Goal: Information Seeking & Learning: Learn about a topic

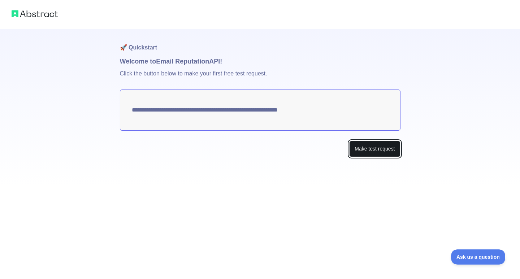
click at [369, 148] on button "Make test request" at bounding box center [374, 149] width 51 height 16
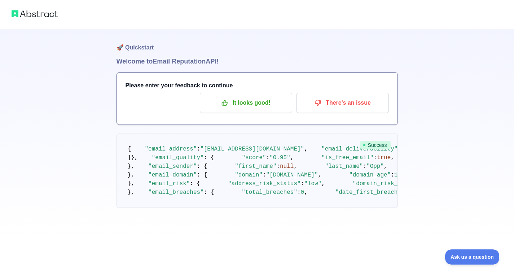
scroll to position [372, 0]
drag, startPoint x: 246, startPoint y: 113, endPoint x: 198, endPoint y: 113, distance: 48.4
copy span "MarkMonitor Inc"
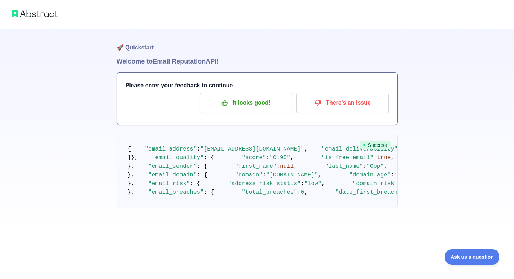
click at [35, 14] on img at bounding box center [35, 14] width 46 height 10
click at [251, 102] on p "It looks good!" at bounding box center [246, 103] width 82 height 12
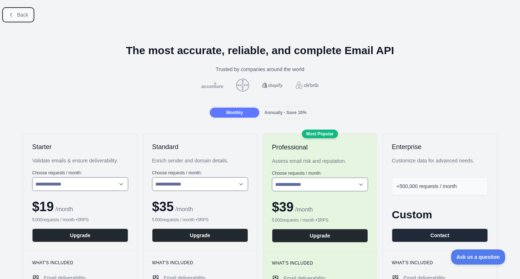
click at [23, 15] on span "Back" at bounding box center [22, 15] width 11 height 6
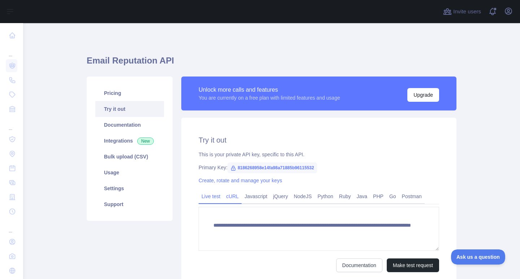
click at [234, 199] on link "cURL" at bounding box center [232, 197] width 18 height 12
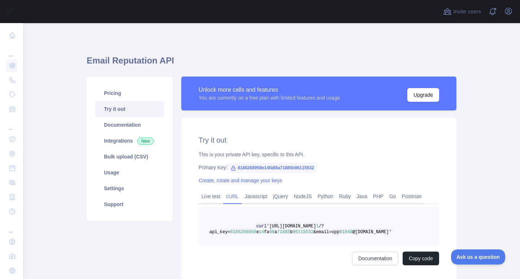
click at [236, 178] on link "Create, rotate and manage your keys" at bounding box center [240, 181] width 83 height 6
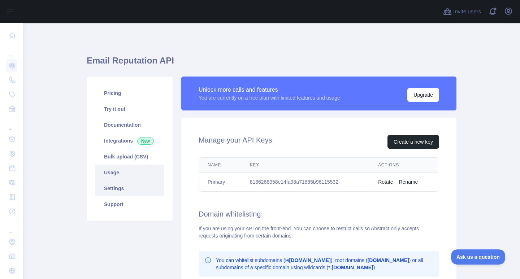
click at [121, 175] on link "Usage" at bounding box center [129, 173] width 69 height 16
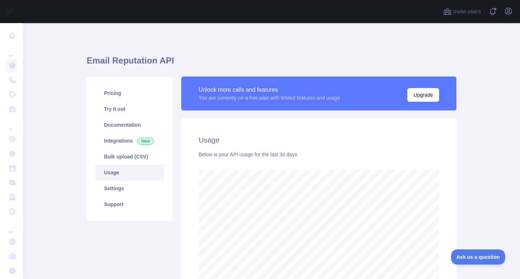
scroll to position [256, 491]
click at [130, 159] on link "Bulk upload (CSV)" at bounding box center [129, 157] width 69 height 16
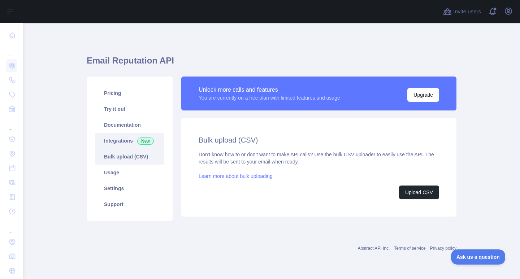
click at [130, 137] on link "Integrations New" at bounding box center [129, 141] width 69 height 16
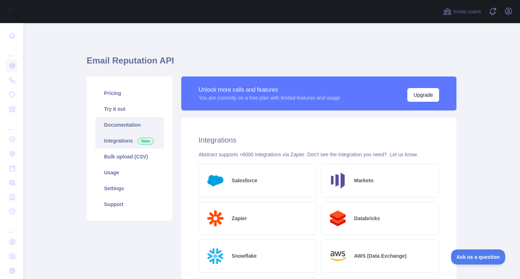
click at [138, 124] on link "Documentation" at bounding box center [129, 125] width 69 height 16
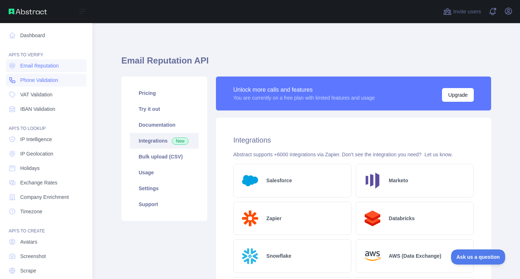
click at [31, 78] on span "Phone Validation" at bounding box center [39, 80] width 38 height 7
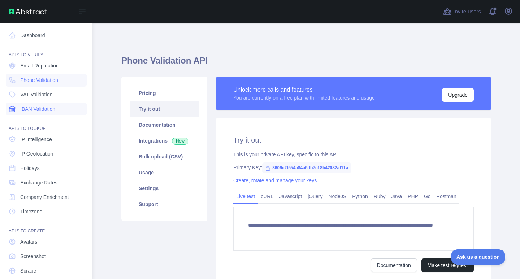
click at [53, 106] on span "IBAN Validation" at bounding box center [37, 108] width 35 height 7
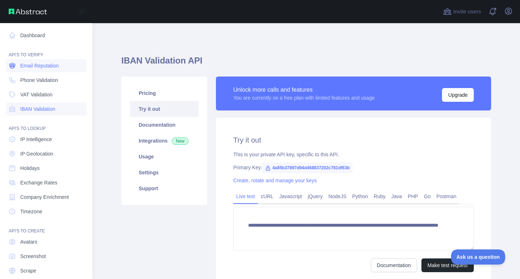
click at [51, 65] on span "Email Reputation" at bounding box center [39, 65] width 39 height 7
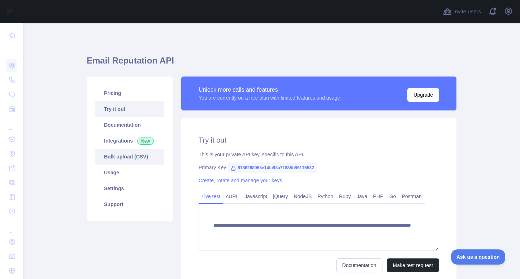
click at [139, 155] on link "Bulk upload (CSV)" at bounding box center [129, 157] width 69 height 16
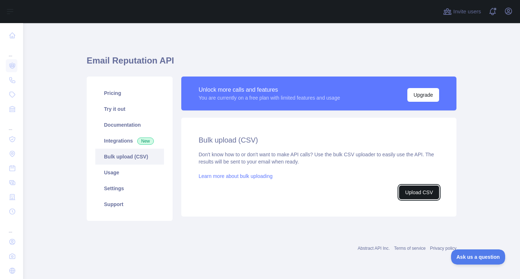
click at [413, 189] on button "Upload CSV" at bounding box center [419, 193] width 40 height 14
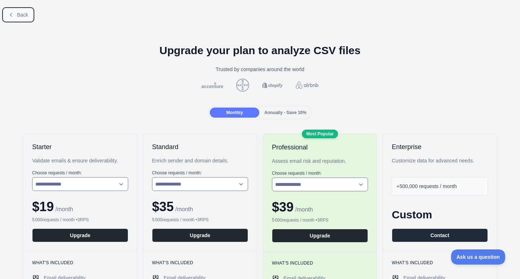
click at [13, 15] on icon at bounding box center [11, 15] width 6 height 6
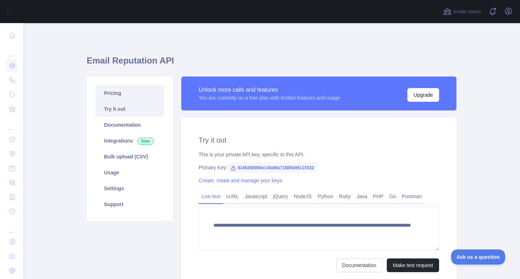
click at [144, 93] on link "Pricing" at bounding box center [129, 93] width 69 height 16
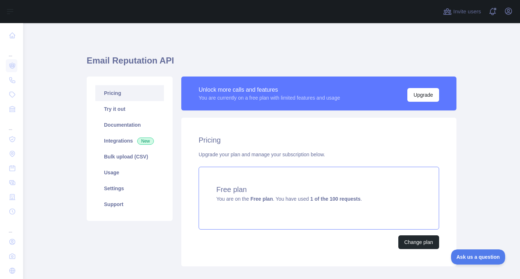
click at [254, 197] on strong "Free plan" at bounding box center [261, 199] width 22 height 6
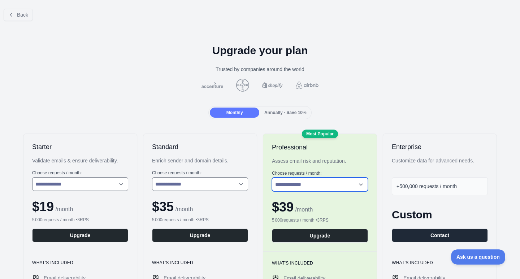
click at [325, 189] on select "**********" at bounding box center [320, 185] width 96 height 14
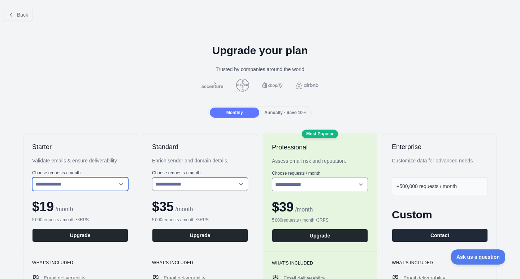
click at [94, 186] on select "**********" at bounding box center [80, 184] width 96 height 14
select select "*"
click at [32, 177] on select "**********" at bounding box center [80, 184] width 96 height 14
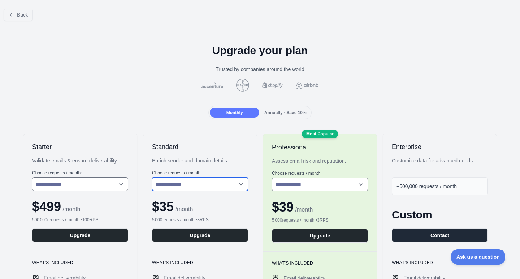
drag, startPoint x: 215, startPoint y: 180, endPoint x: 213, endPoint y: 189, distance: 9.5
click at [215, 180] on select "**********" at bounding box center [200, 184] width 96 height 14
select select "*"
click at [152, 177] on select "**********" at bounding box center [200, 184] width 96 height 14
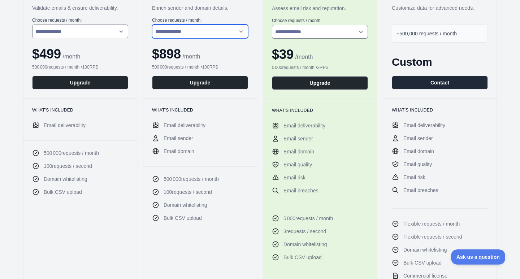
scroll to position [158, 0]
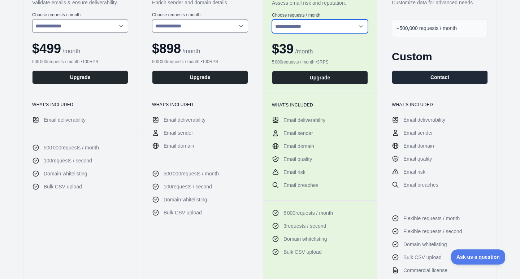
drag, startPoint x: 519, startPoint y: 45, endPoint x: 326, endPoint y: 26, distance: 194.4
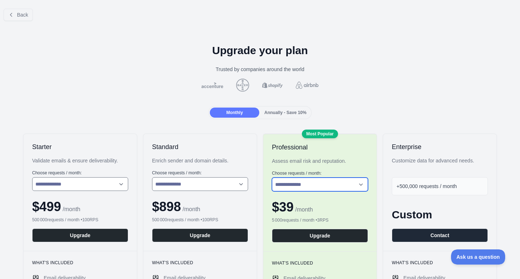
select select "*"
click at [272, 178] on select "**********" at bounding box center [320, 185] width 96 height 14
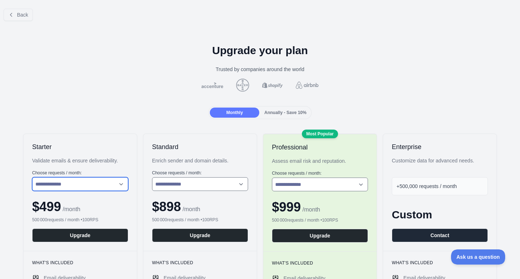
click at [116, 181] on select "**********" at bounding box center [80, 184] width 96 height 14
click at [125, 158] on div "Validate emails & ensure deliverability." at bounding box center [80, 160] width 96 height 7
click at [12, 13] on icon at bounding box center [11, 14] width 2 height 3
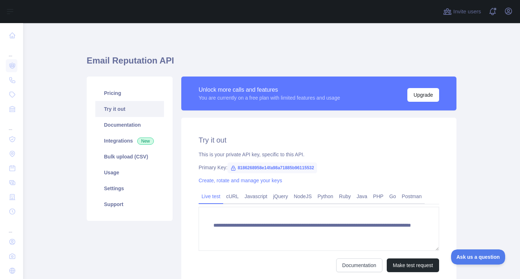
drag, startPoint x: 301, startPoint y: 170, endPoint x: 305, endPoint y: 168, distance: 4.4
click at [303, 169] on span "8186268958e14fa98a71885b96115532" at bounding box center [272, 167] width 90 height 11
drag, startPoint x: 313, startPoint y: 167, endPoint x: 233, endPoint y: 168, distance: 79.4
click at [233, 168] on span "8186268958e14fa98a71885b96115532" at bounding box center [272, 167] width 90 height 11
copy span "8186268958e14fa98a71885b96115532"
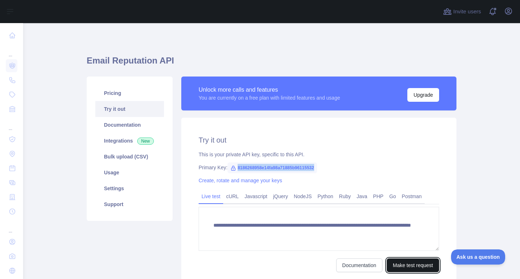
click at [399, 266] on button "Make test request" at bounding box center [413, 265] width 52 height 14
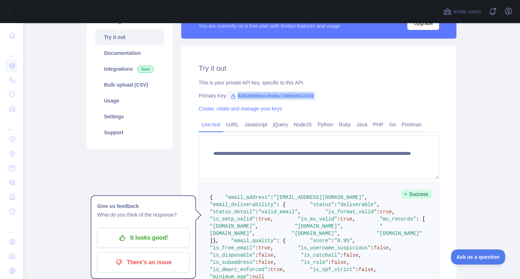
scroll to position [74, 0]
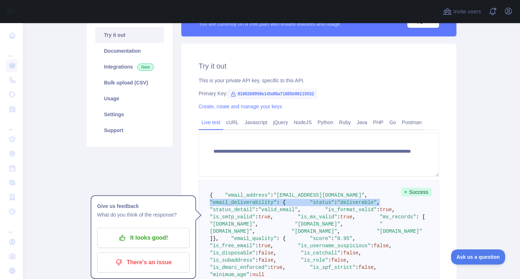
drag, startPoint x: 217, startPoint y: 209, endPoint x: 304, endPoint y: 220, distance: 88.1
copy code ""email_deliverability" : { "status" : "deliverable" ,"
